Goal: Task Accomplishment & Management: Manage account settings

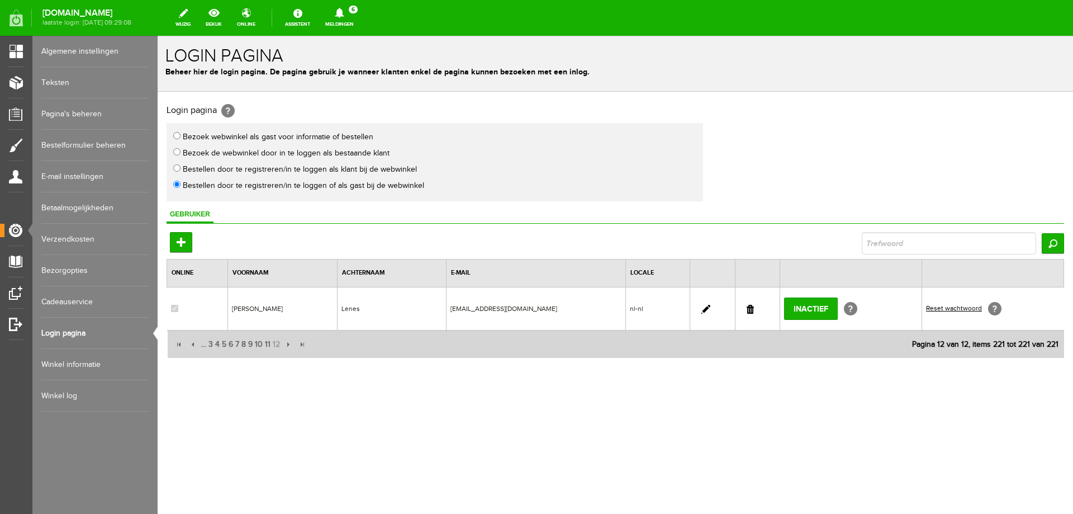
click at [361, 20] on link "Meldingen 6 Nieuwe orders Er is een nieuwe order( #2551 ) geplaatst door FAAM S…" at bounding box center [340, 18] width 42 height 25
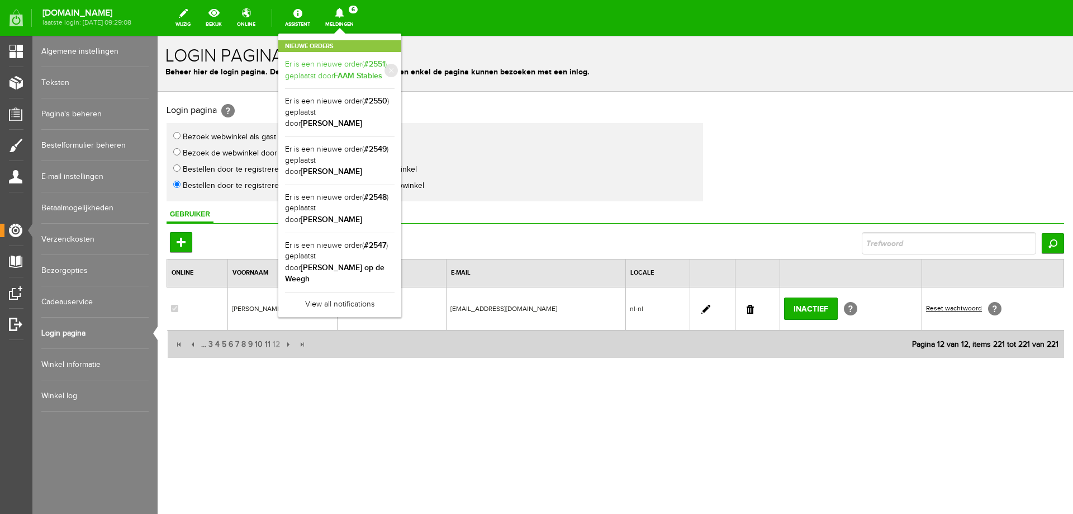
click at [342, 68] on link "Er is een nieuwe order( #2551 ) geplaatst door FAAM Stables" at bounding box center [340, 70] width 110 height 23
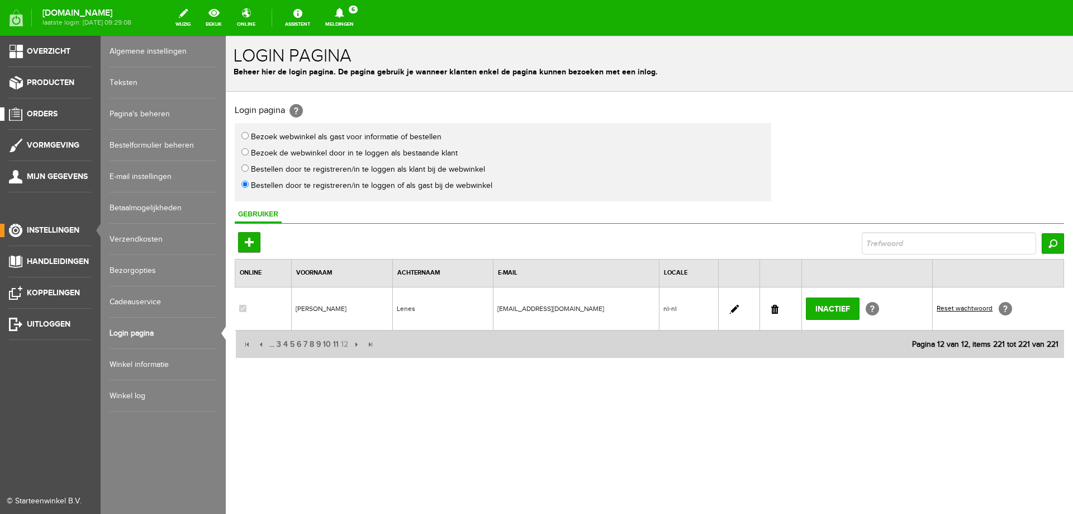
click at [45, 116] on span "Orders" at bounding box center [42, 114] width 31 height 10
click at [42, 112] on span "Orders" at bounding box center [42, 114] width 31 height 10
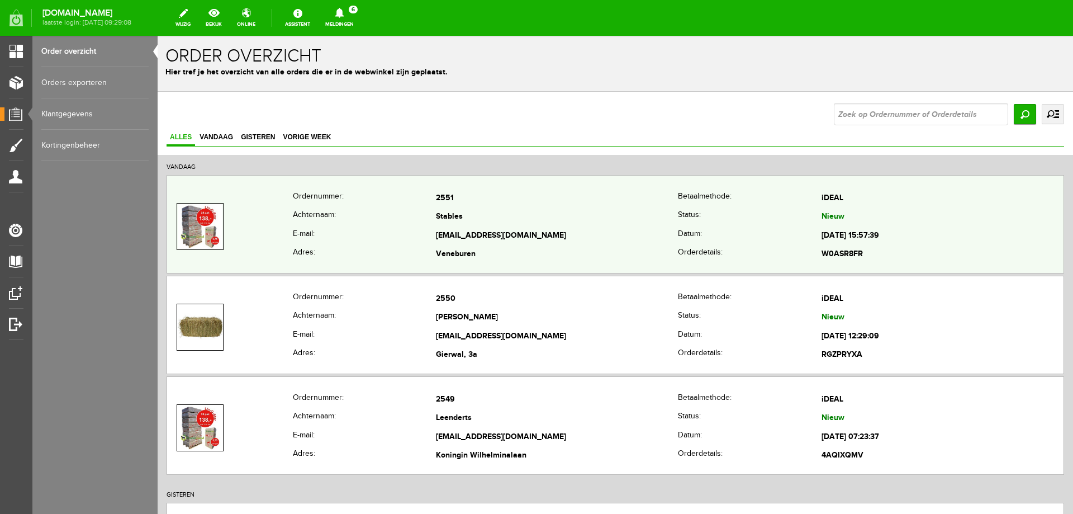
click at [367, 225] on th "Achternaam:" at bounding box center [365, 217] width 144 height 19
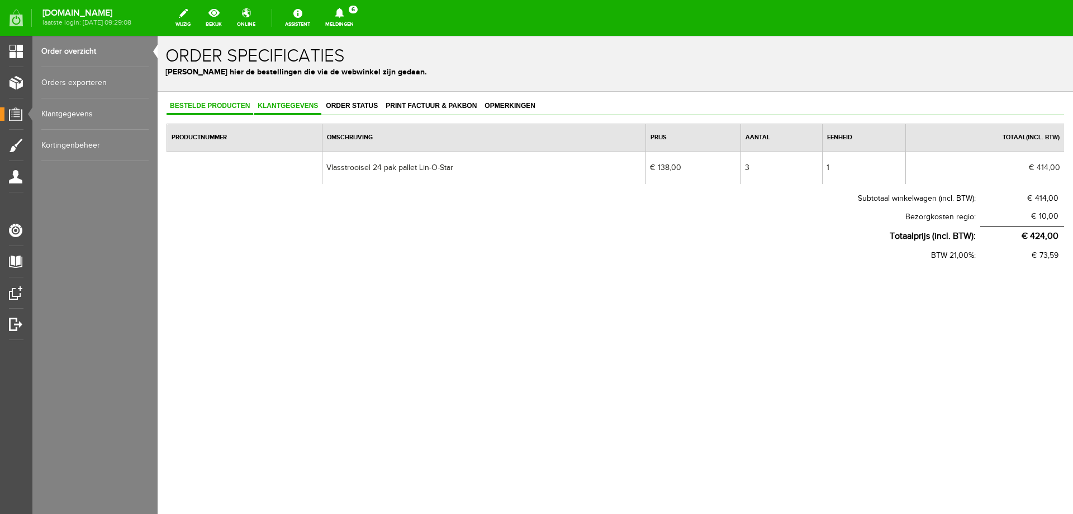
click at [296, 106] on span "Klantgegevens" at bounding box center [287, 106] width 67 height 8
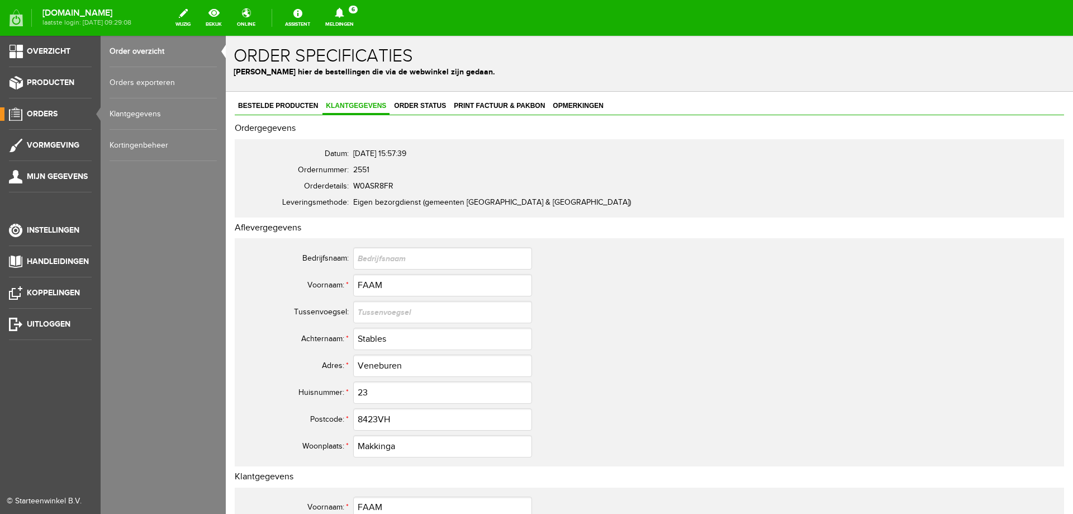
click at [59, 115] on link "Orders" at bounding box center [46, 113] width 92 height 13
